Goal: Task Accomplishment & Management: Manage account settings

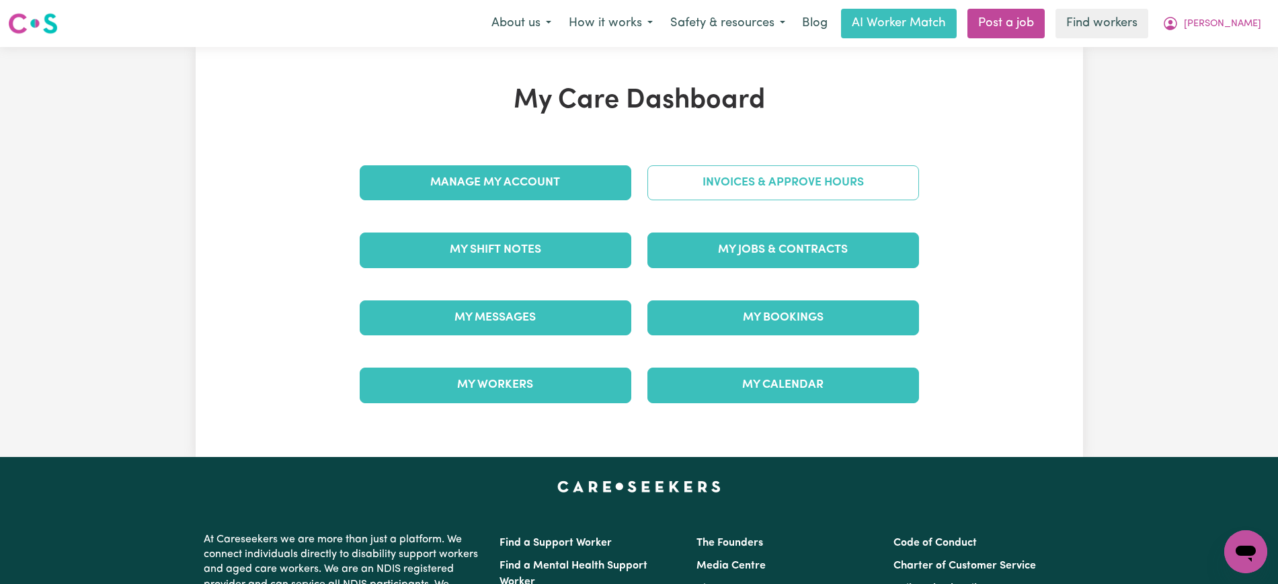
drag, startPoint x: 0, startPoint y: 0, endPoint x: 705, endPoint y: 180, distance: 727.7
click at [705, 180] on link "Invoices & Approve Hours" at bounding box center [783, 182] width 272 height 35
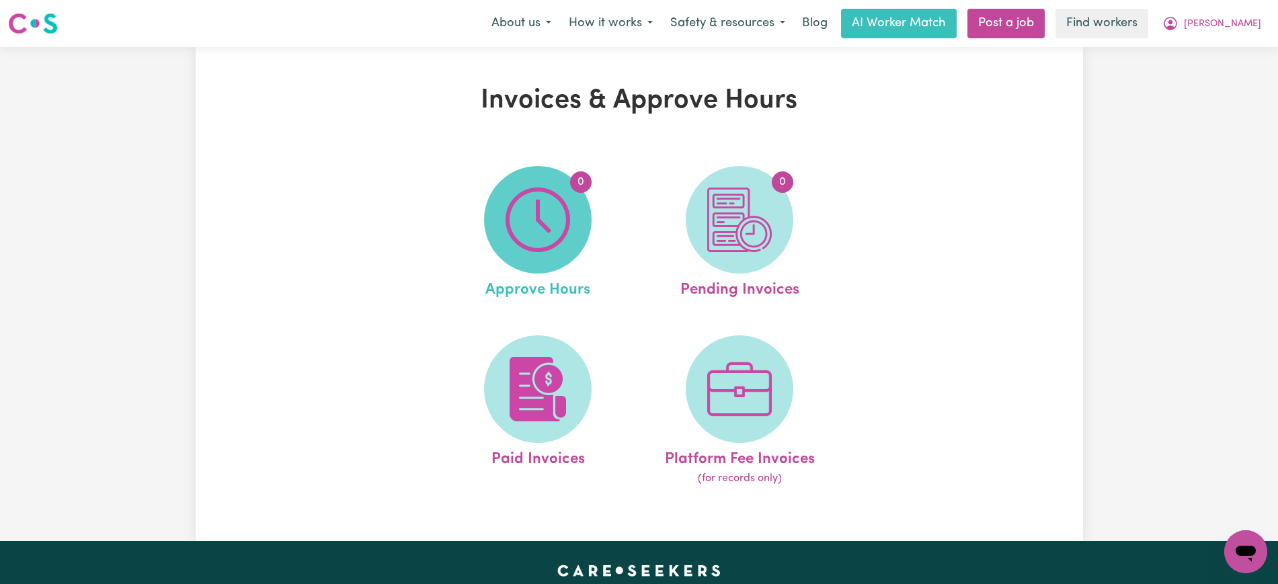
click at [550, 221] on img at bounding box center [537, 220] width 65 height 65
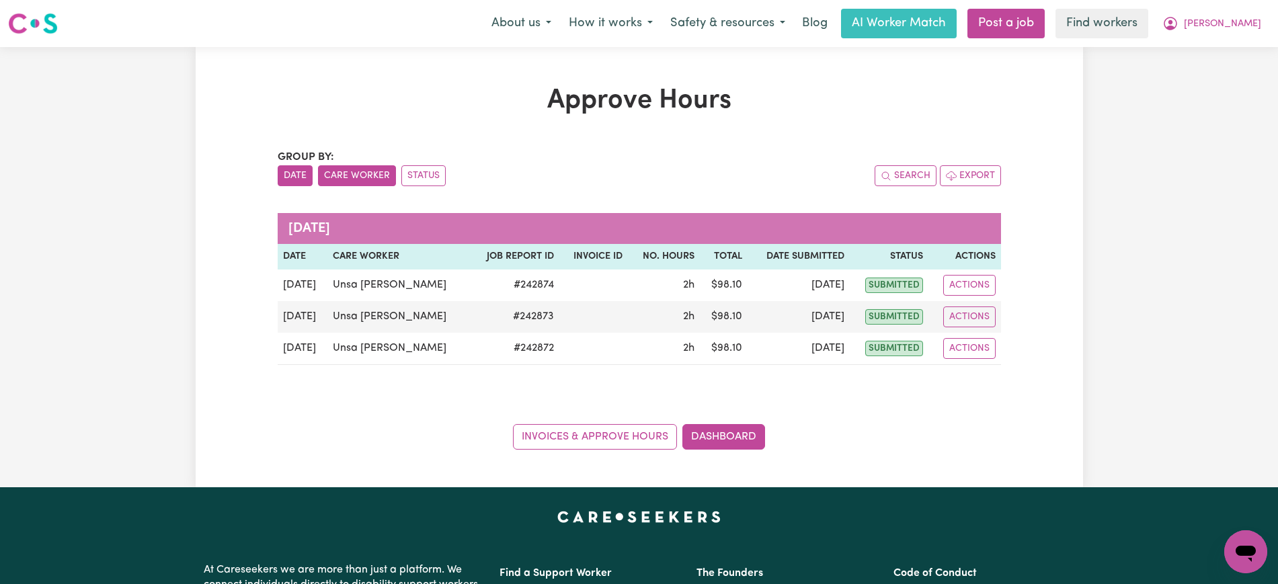
click at [357, 173] on button "Care Worker" at bounding box center [357, 175] width 78 height 21
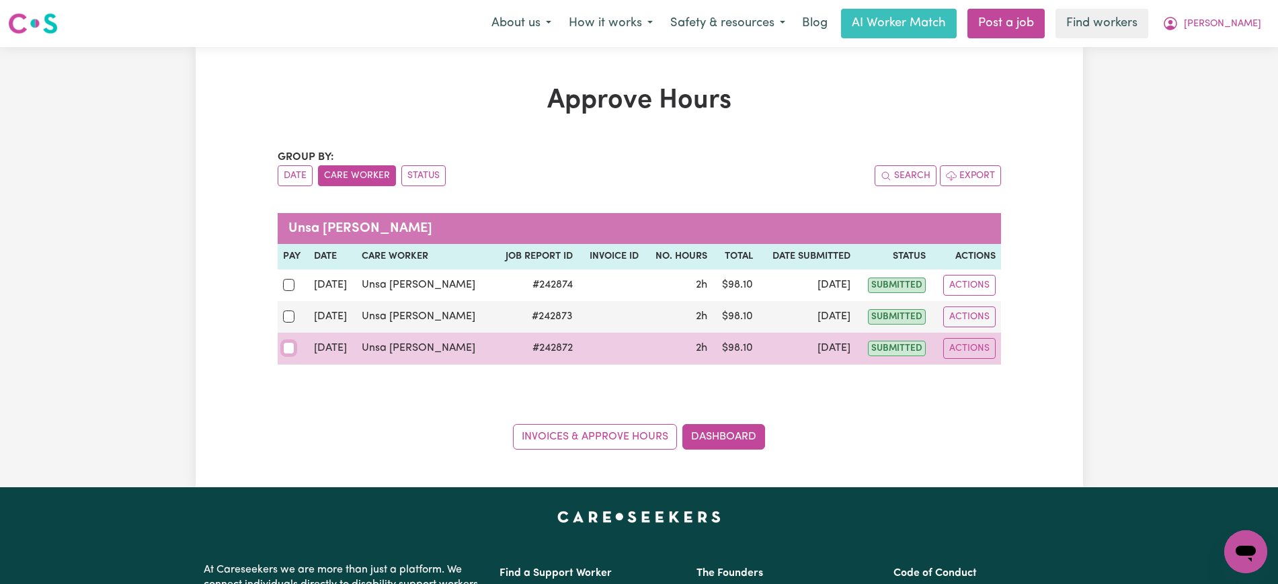
drag, startPoint x: 286, startPoint y: 347, endPoint x: 294, endPoint y: 329, distance: 19.9
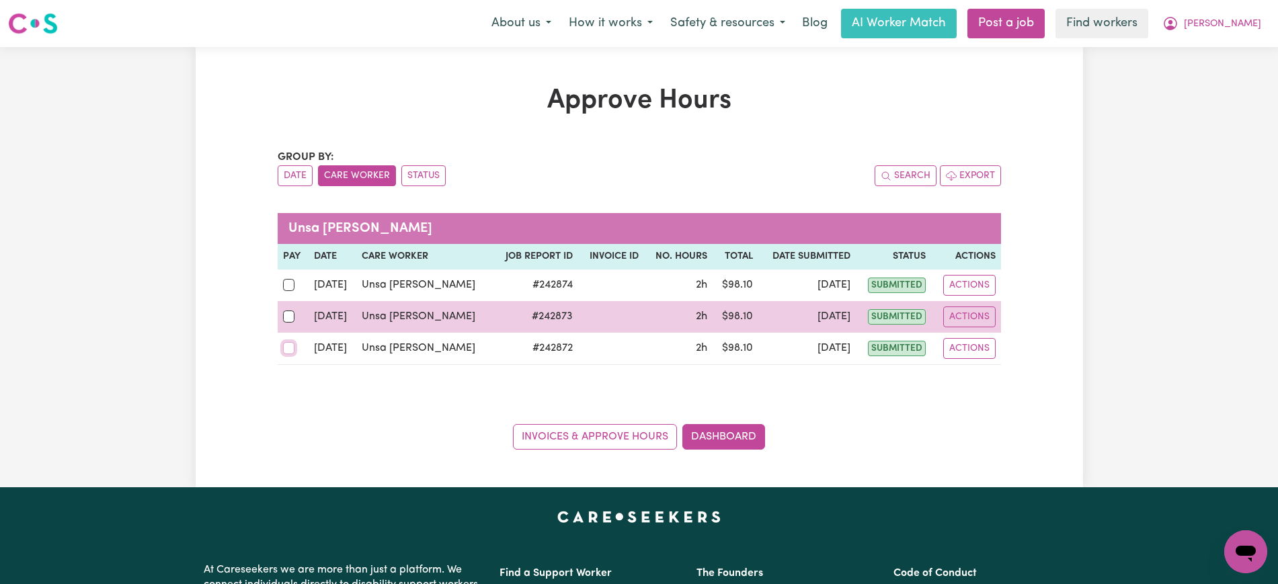
click at [286, 348] on input "checkbox" at bounding box center [289, 348] width 12 height 12
checkbox input "true"
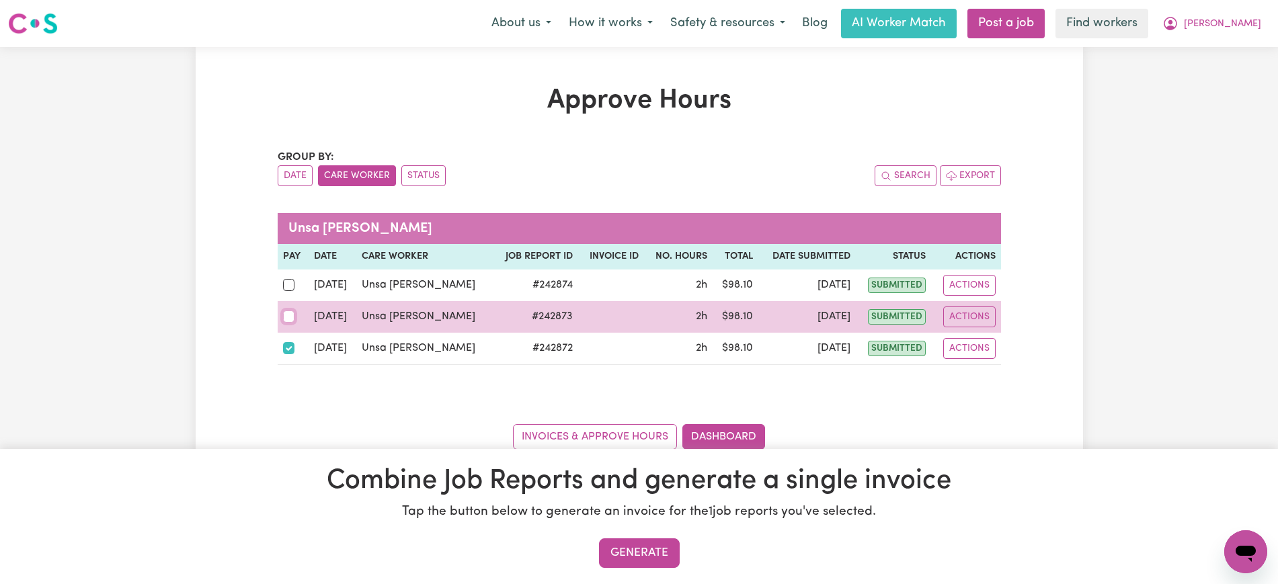
drag, startPoint x: 292, startPoint y: 315, endPoint x: 293, endPoint y: 290, distance: 25.6
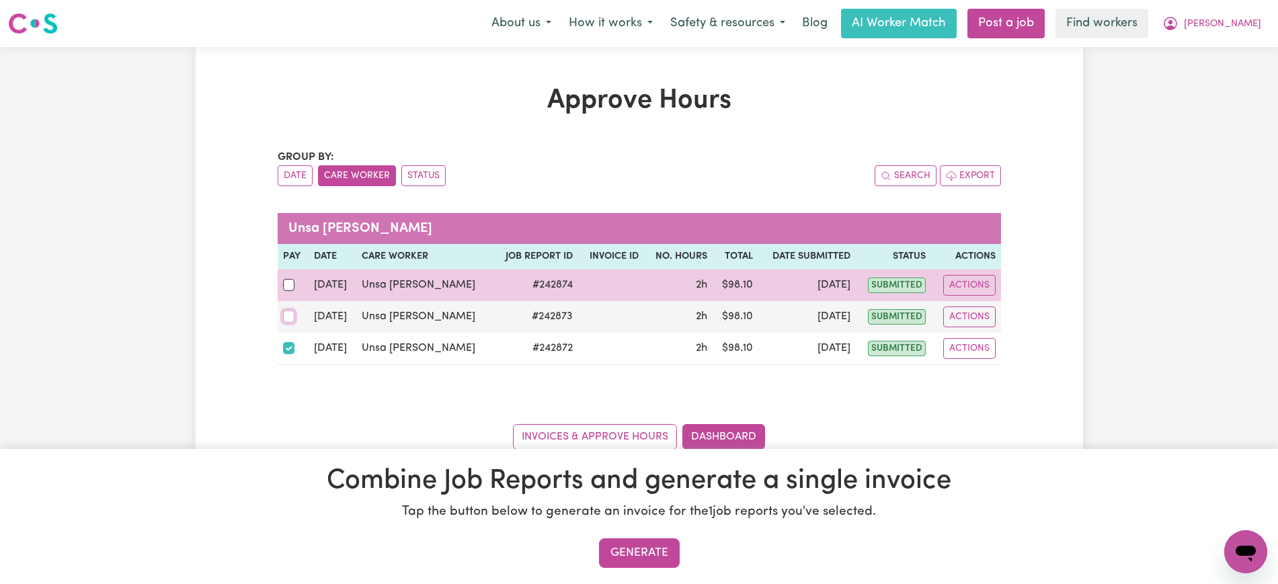
click at [292, 314] on input "checkbox" at bounding box center [289, 317] width 12 height 12
checkbox input "true"
click at [292, 288] on input "checkbox" at bounding box center [289, 285] width 12 height 12
checkbox input "true"
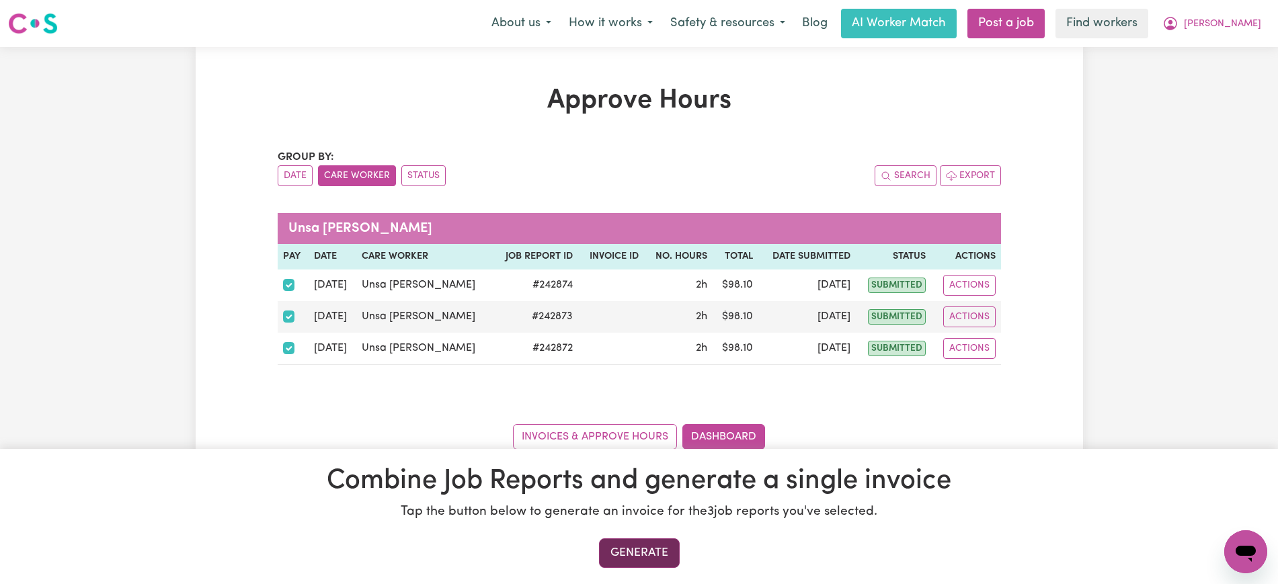
click at [638, 549] on button "Generate" at bounding box center [639, 553] width 81 height 30
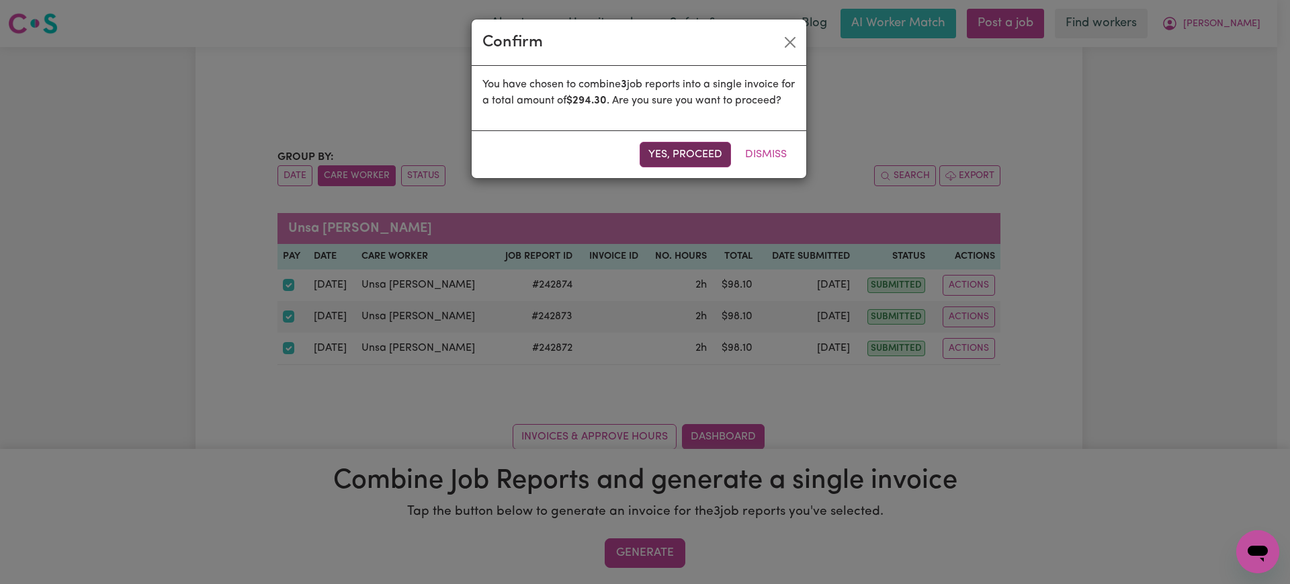
click at [690, 165] on button "Yes, proceed" at bounding box center [685, 155] width 91 height 26
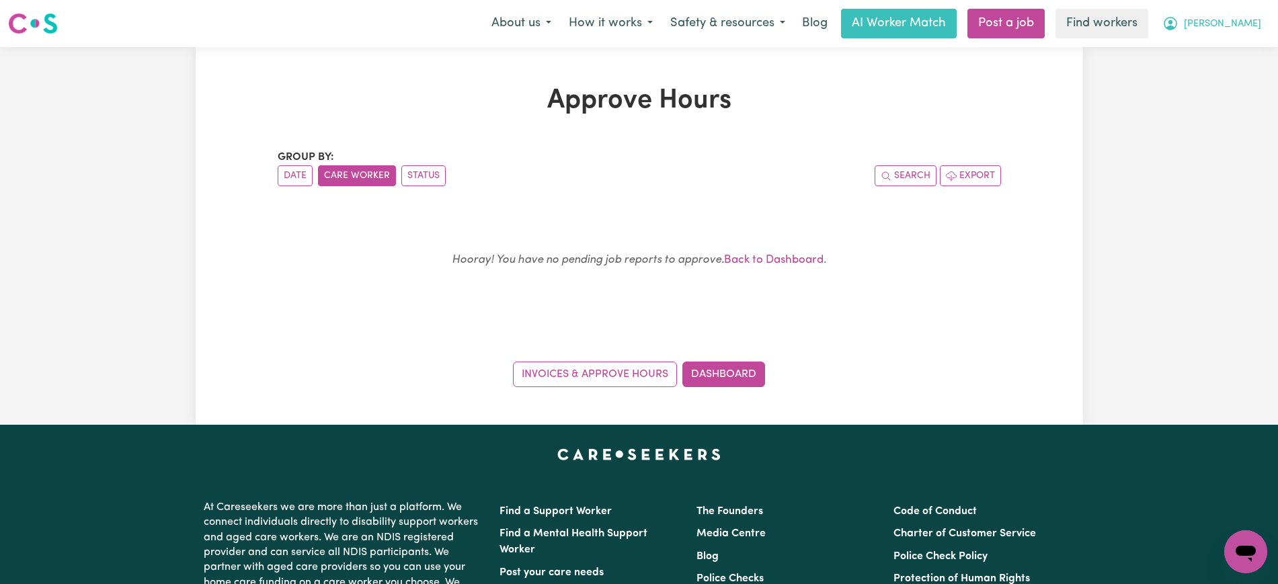
click at [1178, 25] on icon "My Account" at bounding box center [1170, 23] width 16 height 16
click at [1194, 73] on link "Logout" at bounding box center [1216, 78] width 106 height 26
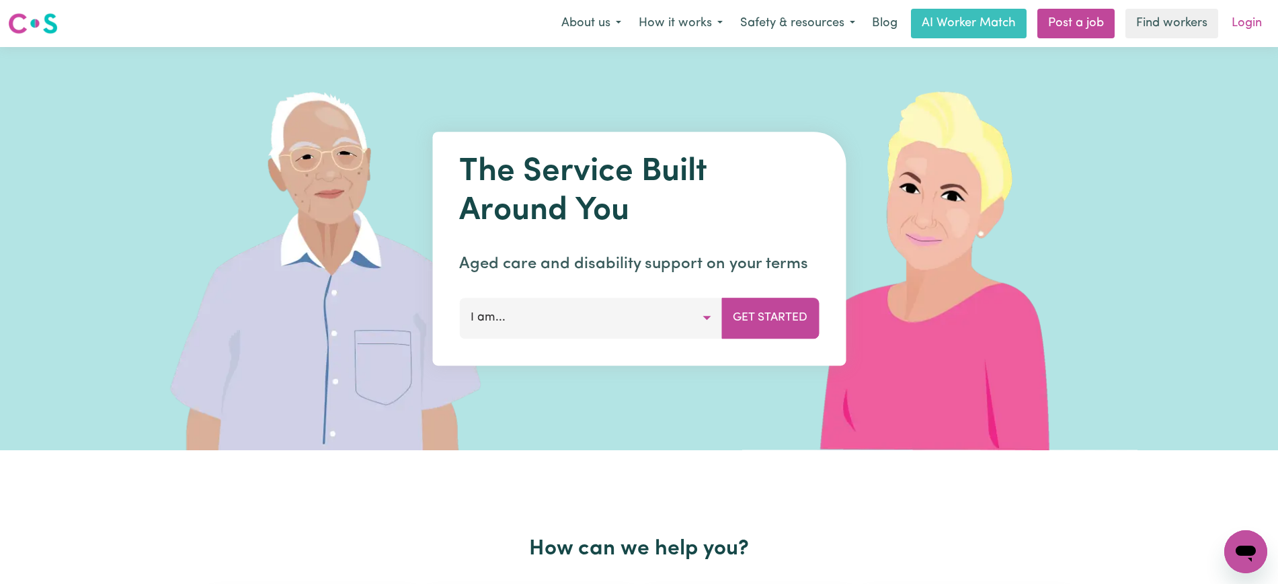
click at [1245, 24] on link "Login" at bounding box center [1246, 24] width 46 height 30
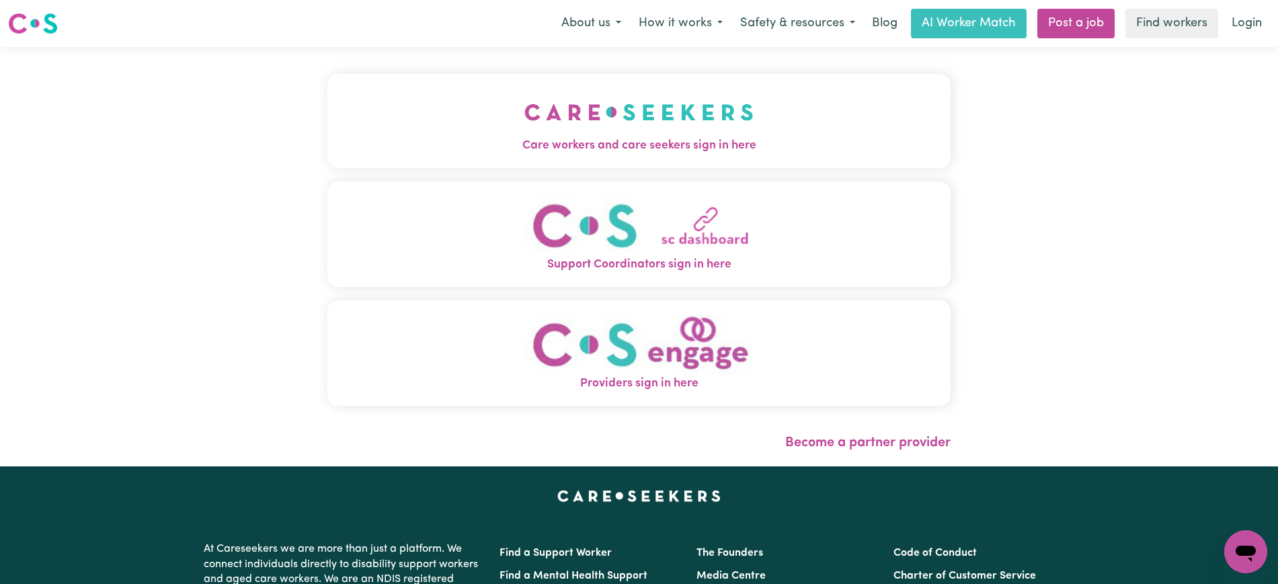
click at [516, 130] on button "Care workers and care seekers sign in here" at bounding box center [638, 121] width 623 height 94
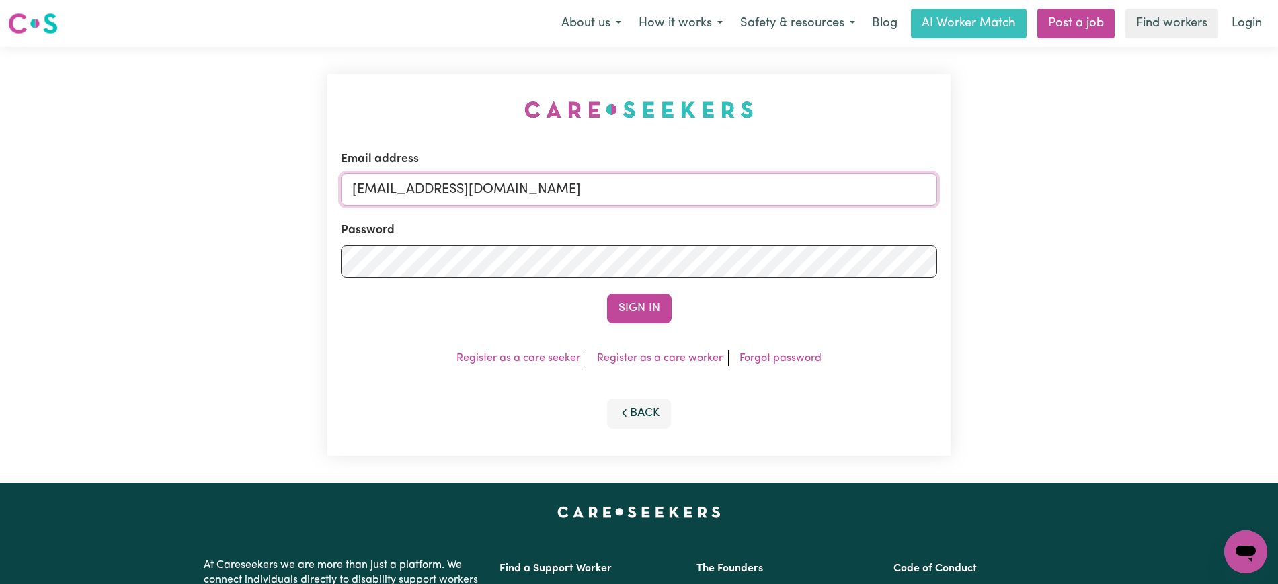
drag, startPoint x: 425, startPoint y: 186, endPoint x: 826, endPoint y: 171, distance: 401.6
click at [791, 197] on input "[EMAIL_ADDRESS][DOMAIN_NAME]" at bounding box center [639, 189] width 596 height 32
paste input "Christinecannonhill_HCS"
type input "[EMAIL_ADDRESS][DOMAIN_NAME]"
click at [816, 124] on div "Email address [EMAIL_ADDRESS][DOMAIN_NAME] Password Sign In Register as a care …" at bounding box center [638, 265] width 623 height 382
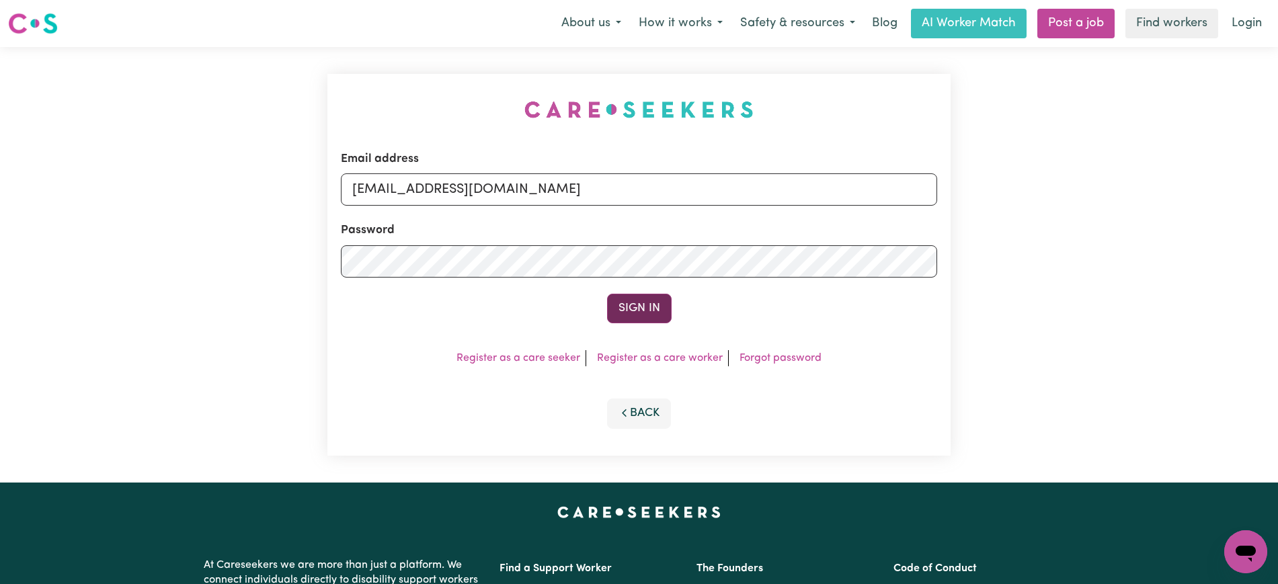
click at [658, 303] on button "Sign In" at bounding box center [639, 309] width 65 height 30
